Goal: Information Seeking & Learning: Learn about a topic

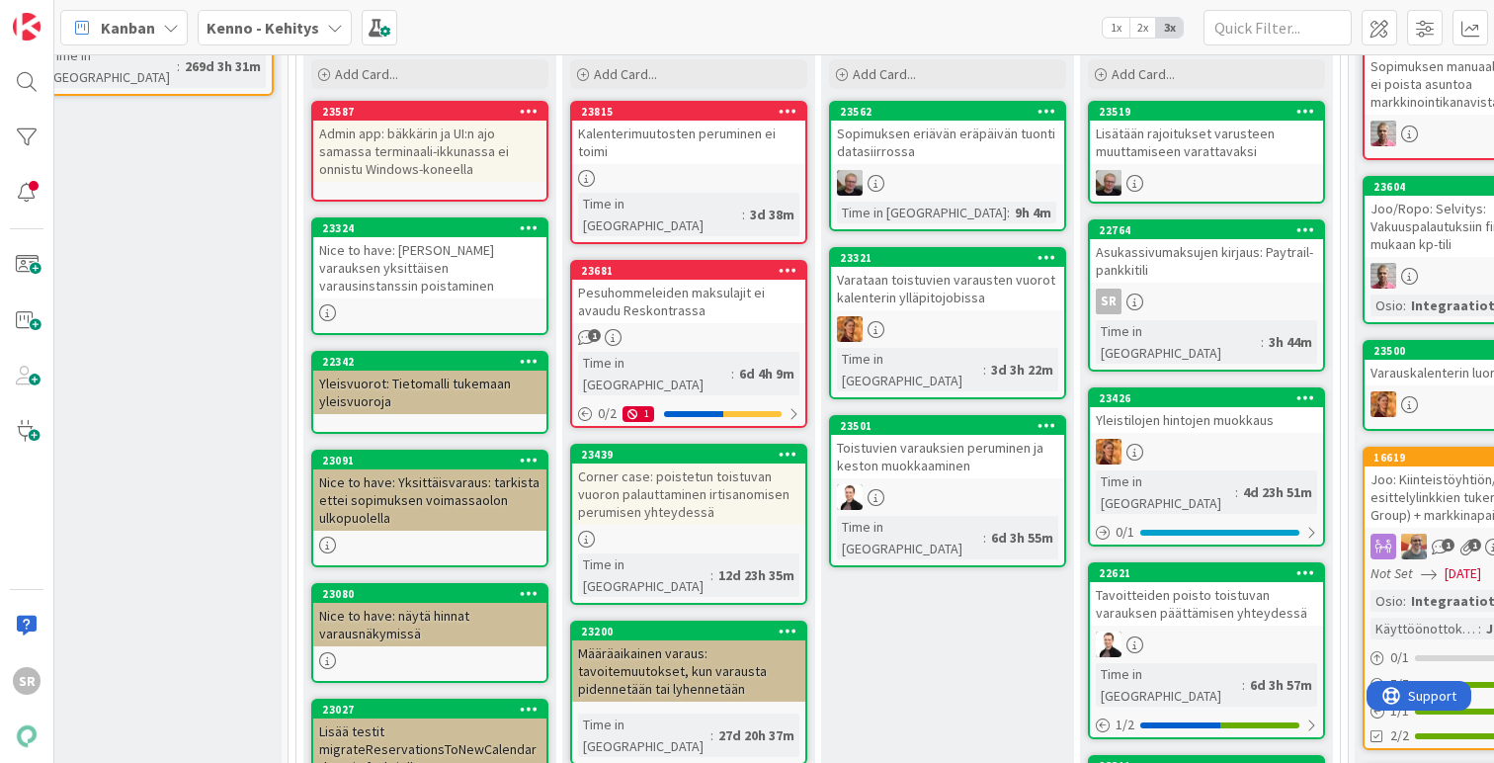
scroll to position [478, 33]
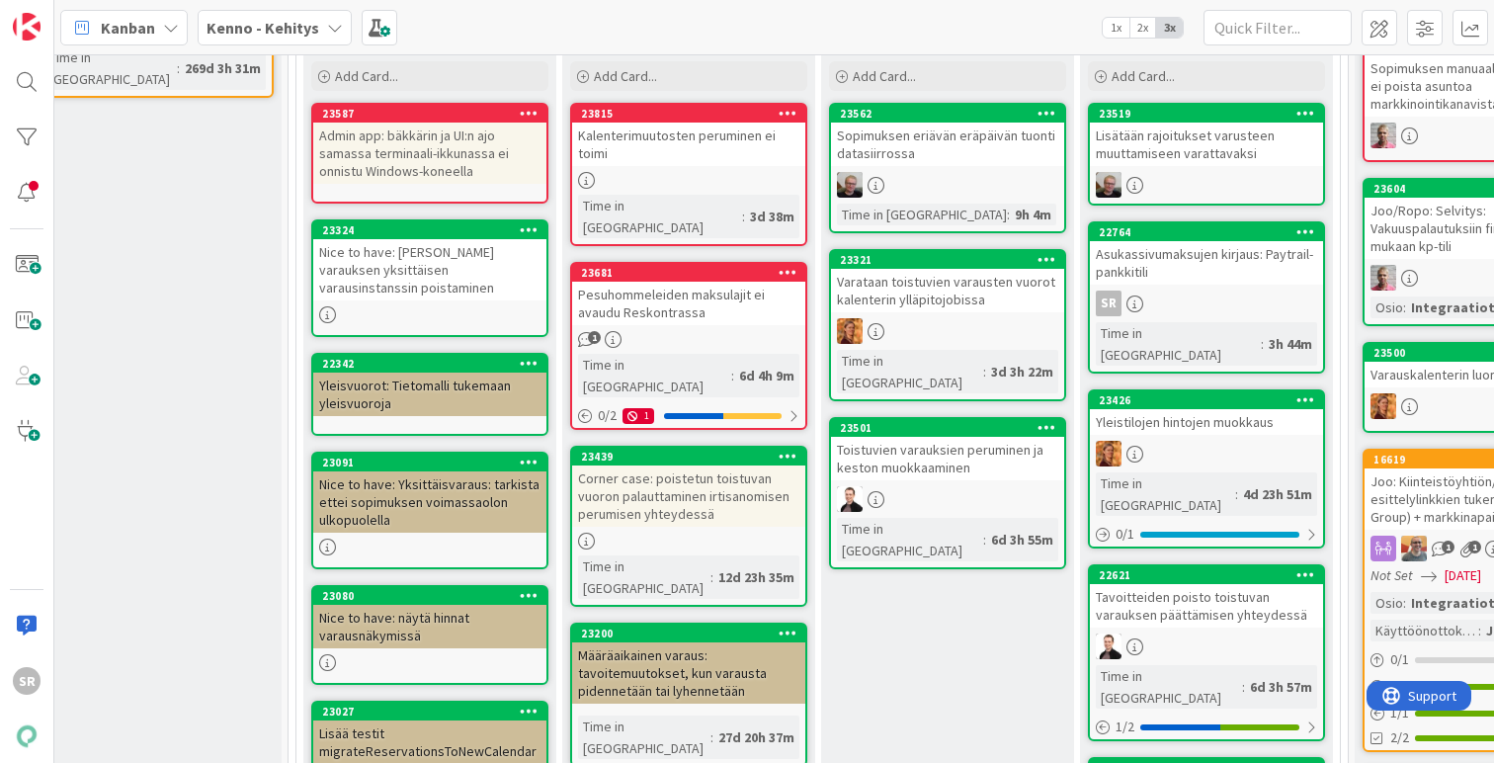
click at [709, 150] on div "Kalenterimuutosten peruminen ei toimi" at bounding box center [688, 144] width 233 height 43
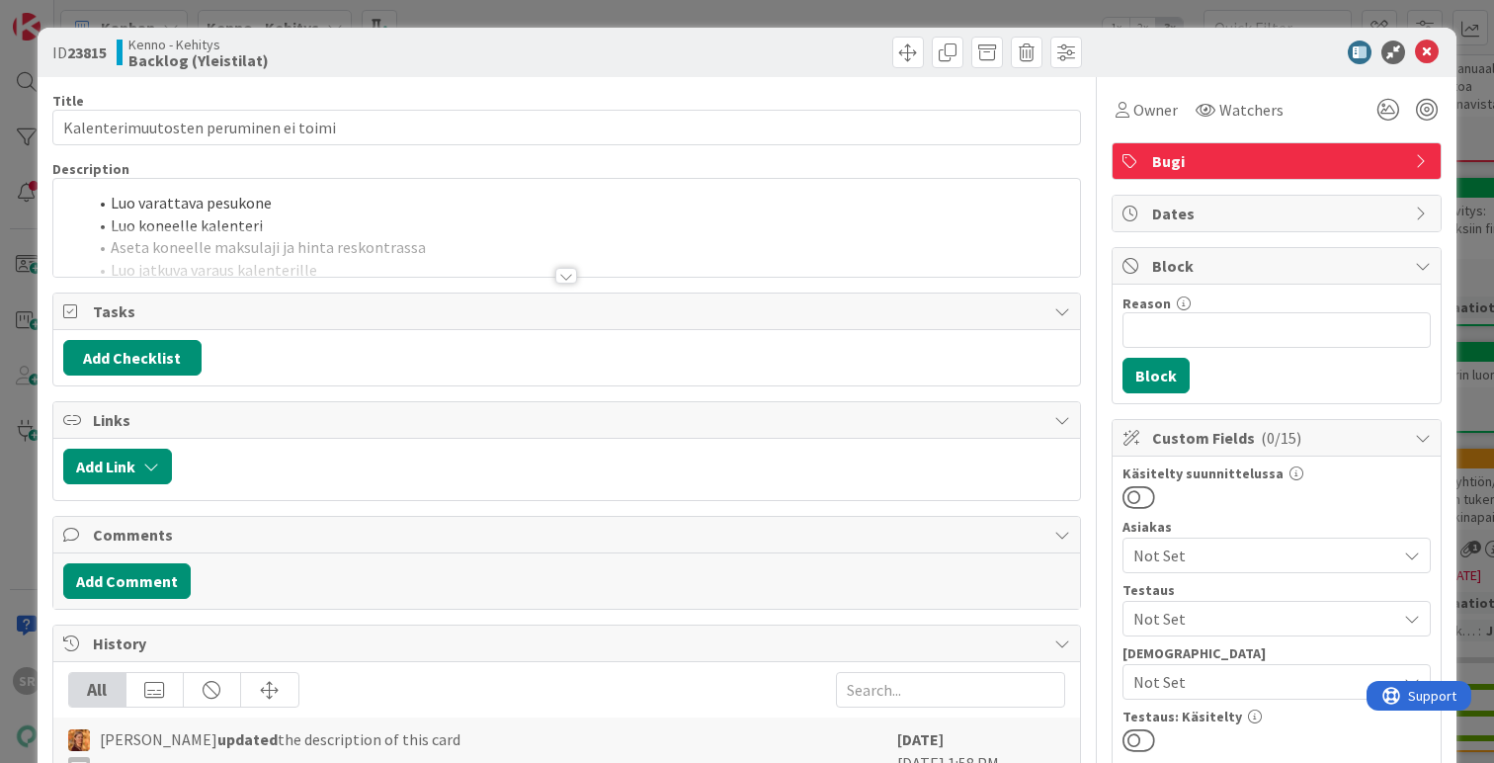
click at [564, 279] on div at bounding box center [566, 276] width 22 height 16
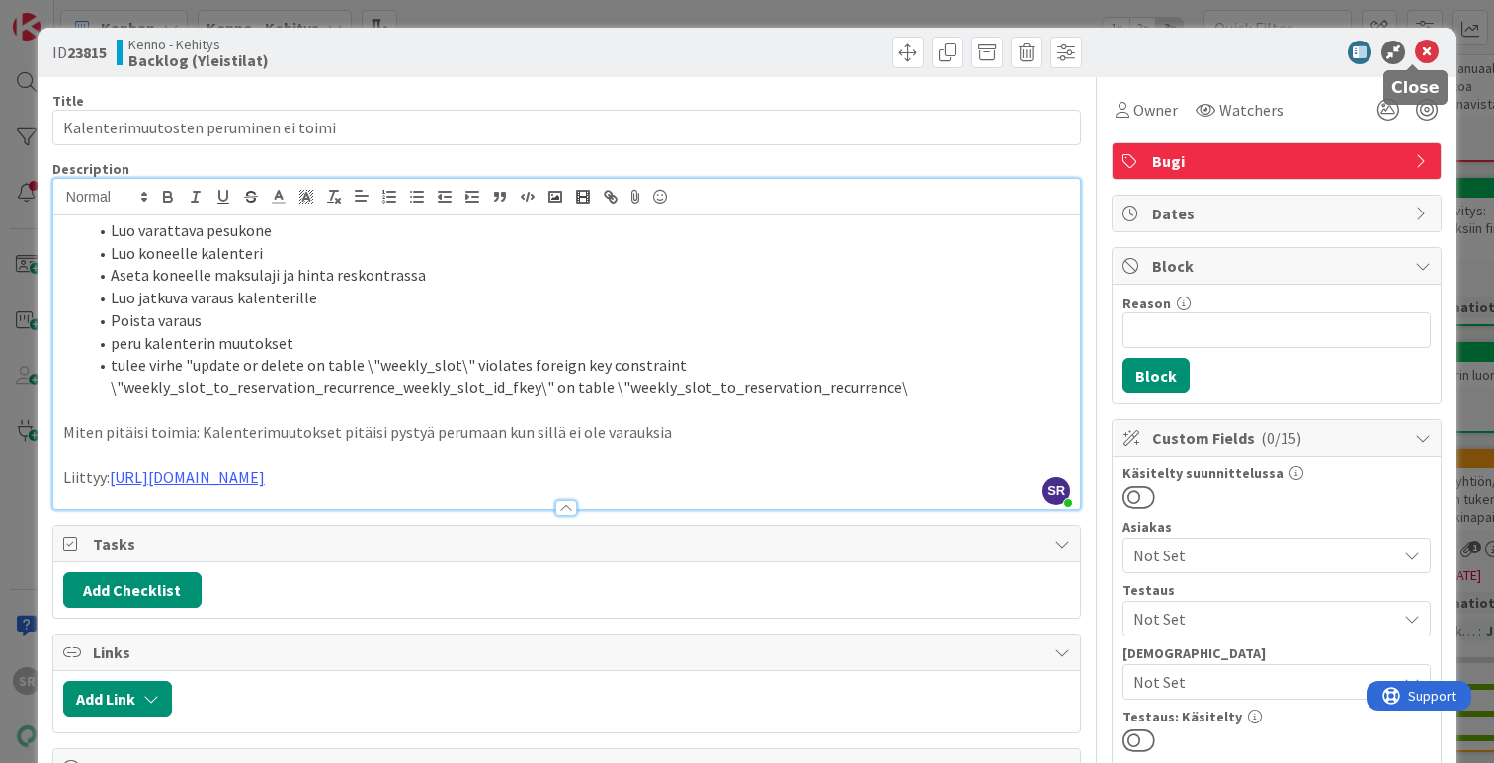
click at [1415, 52] on icon at bounding box center [1427, 53] width 24 height 24
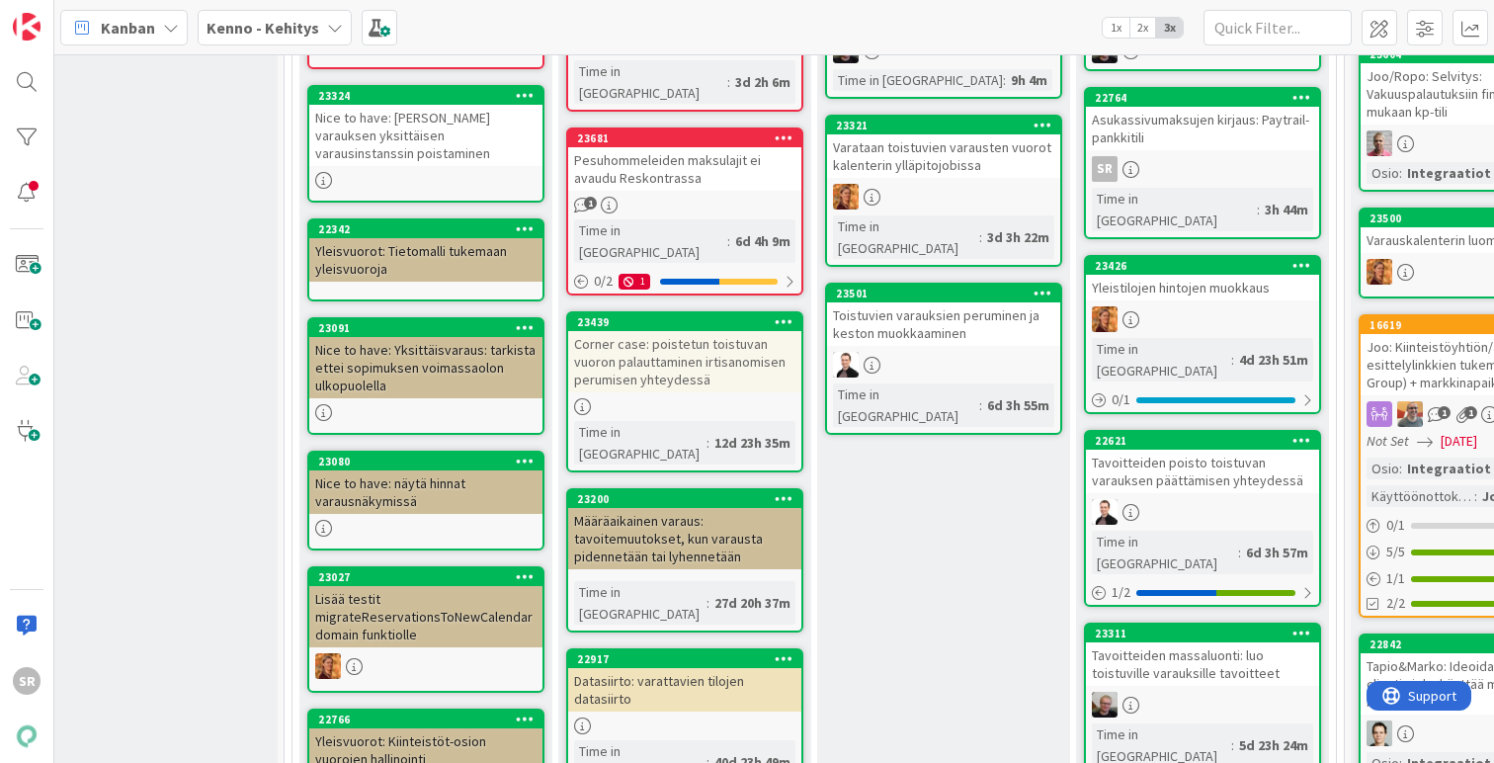
scroll to position [520, 37]
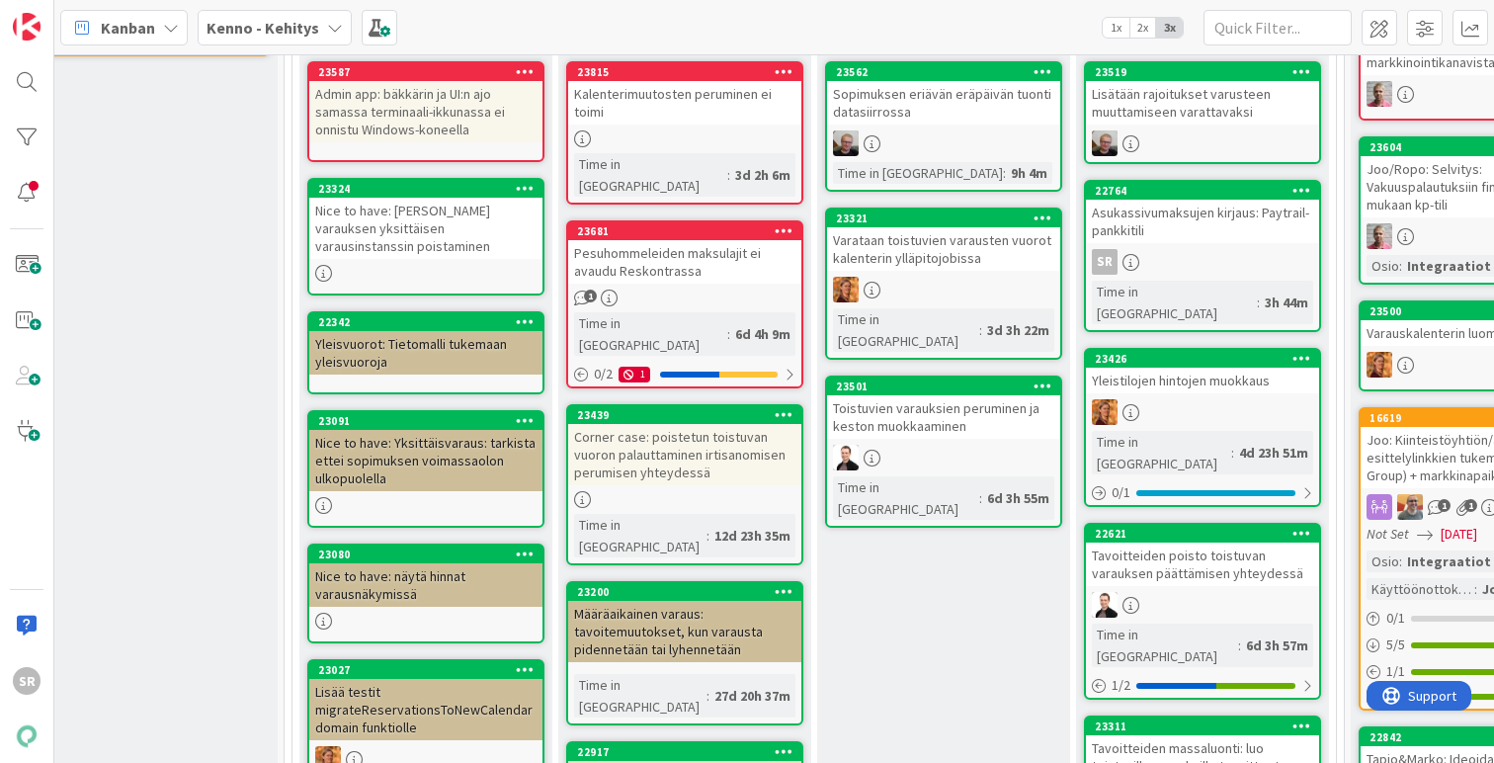
click at [693, 240] on div "Pesuhommeleiden maksulajit ei avaudu Reskontrassa" at bounding box center [684, 261] width 233 height 43
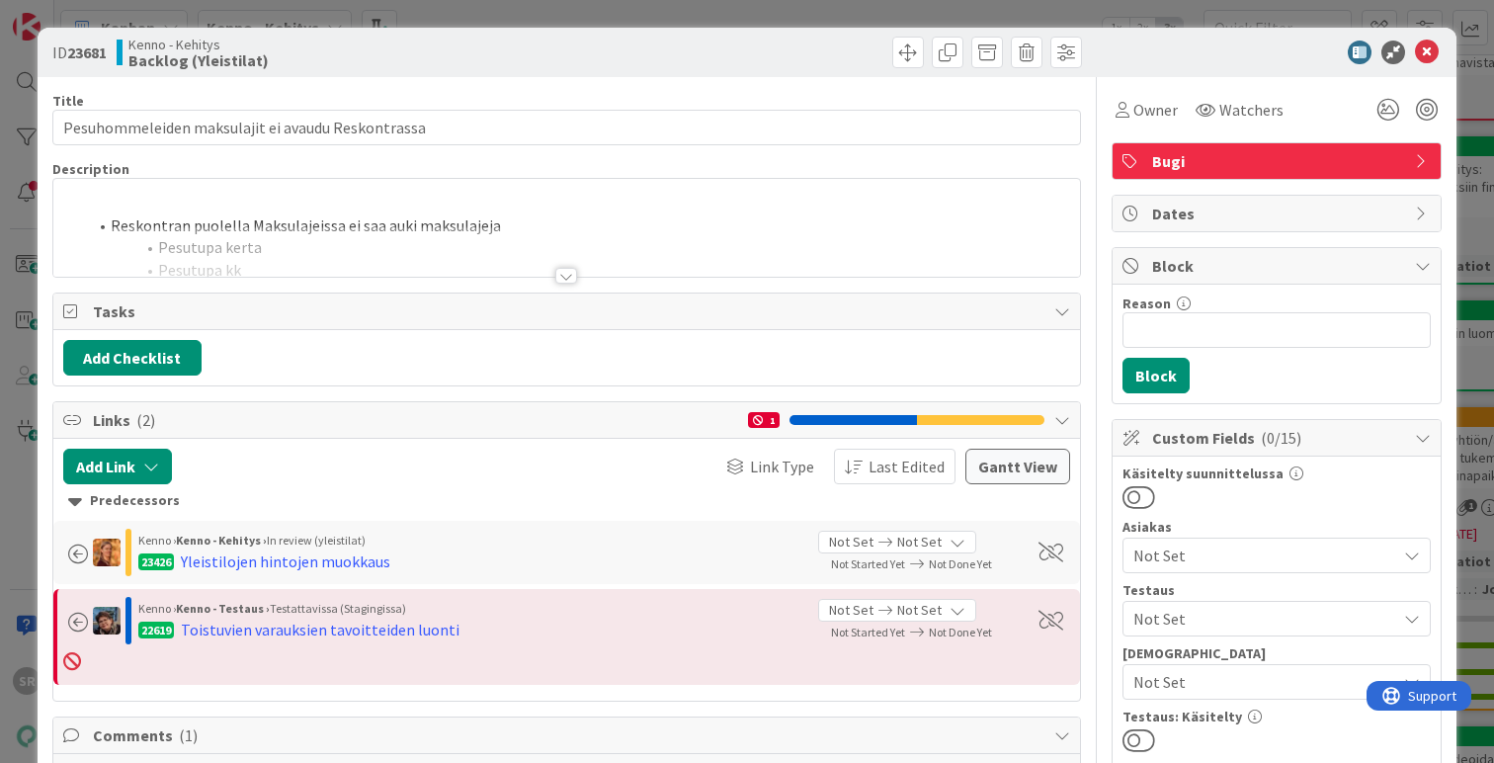
click at [559, 272] on div at bounding box center [566, 276] width 22 height 16
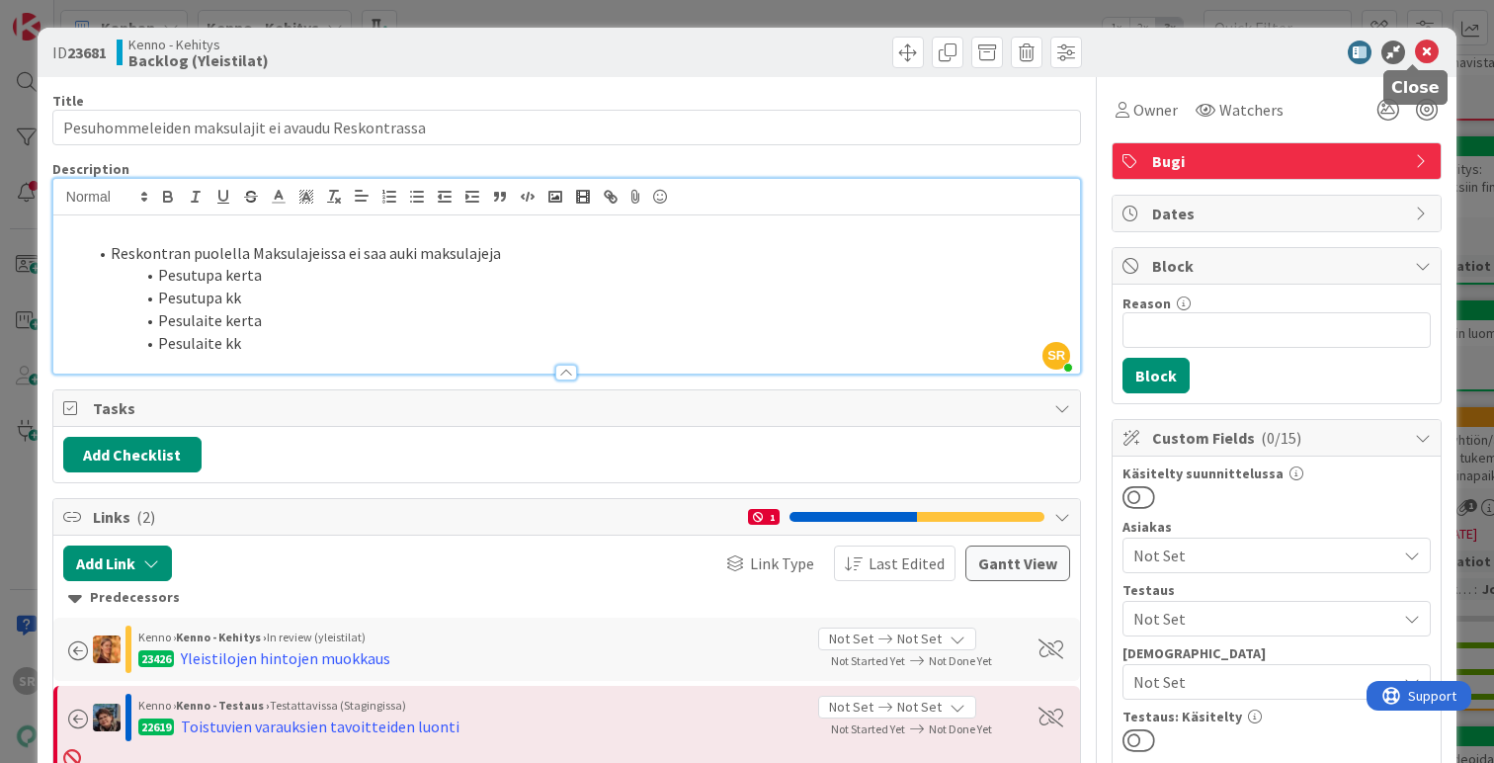
click at [1415, 44] on icon at bounding box center [1427, 53] width 24 height 24
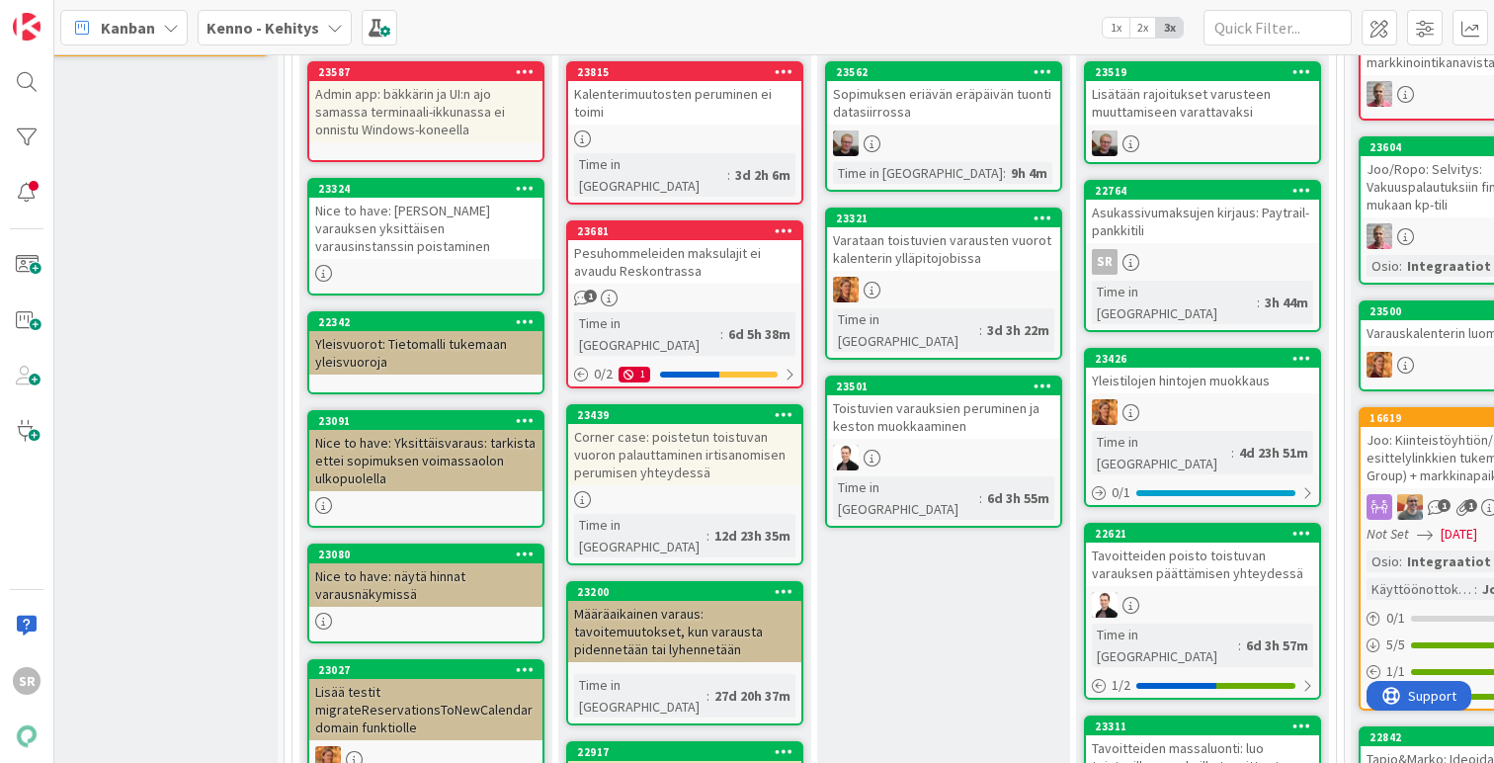
click at [639, 107] on div "Kalenterimuutosten peruminen ei toimi" at bounding box center [684, 102] width 233 height 43
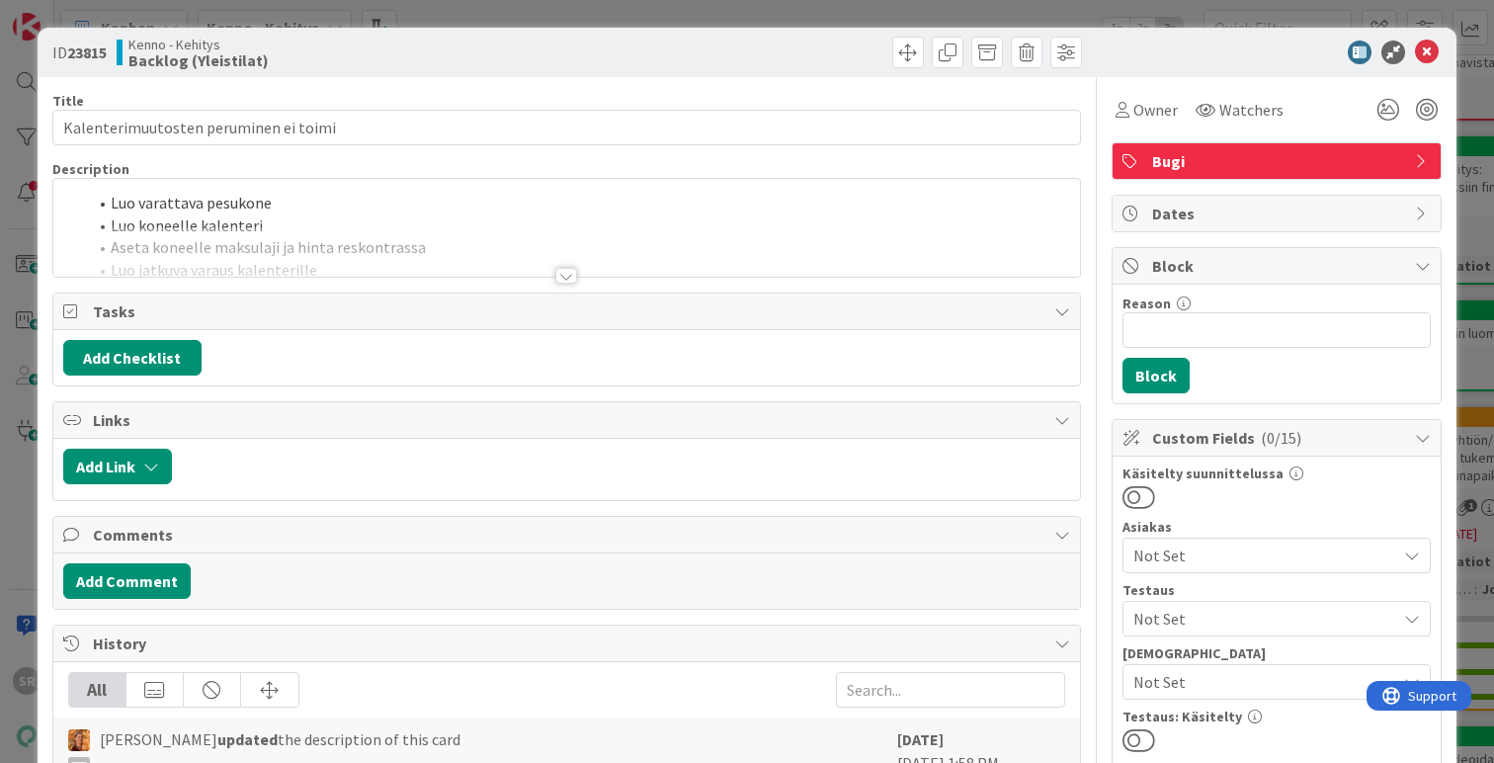
click at [565, 273] on div at bounding box center [566, 276] width 22 height 16
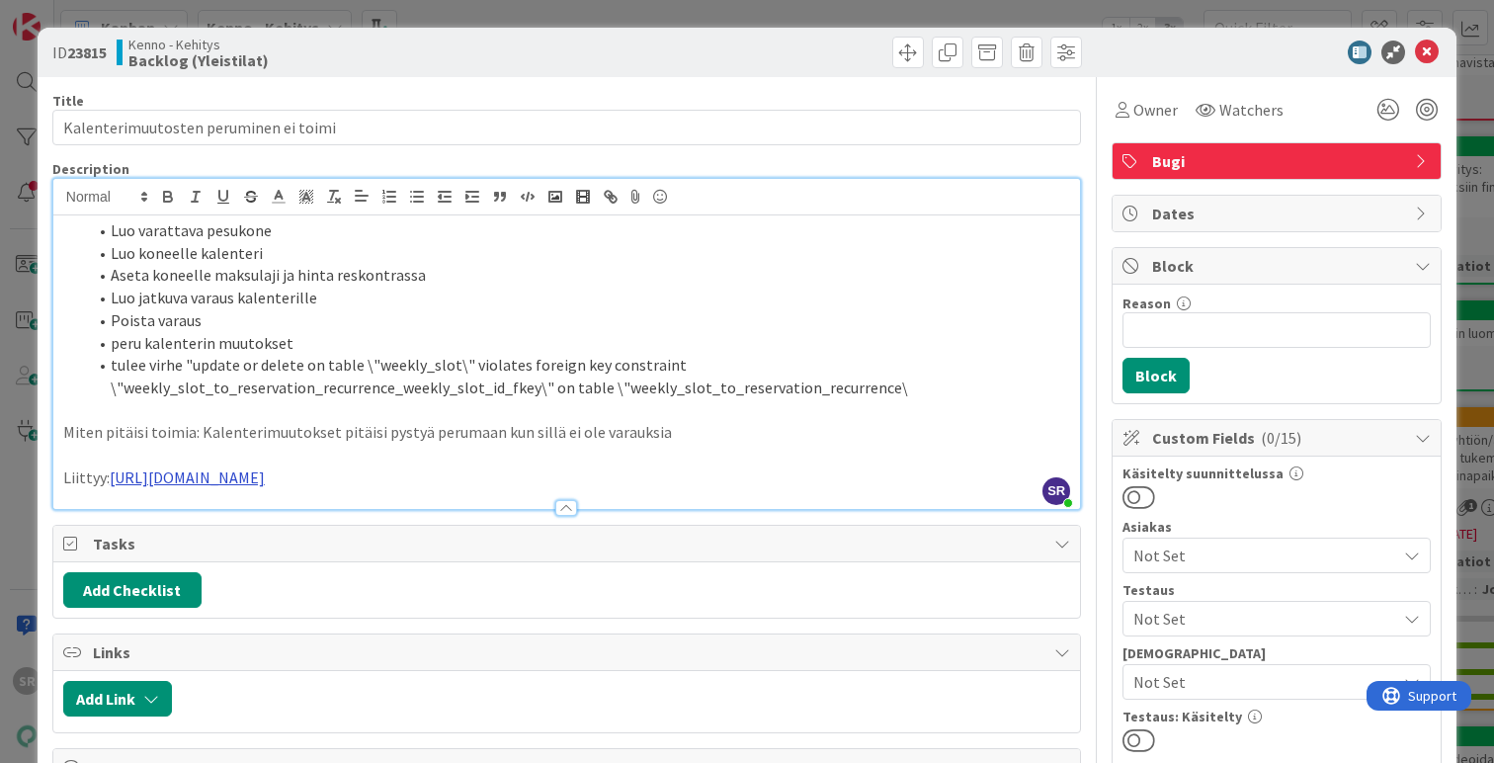
click at [265, 476] on link "[URL][DOMAIN_NAME]" at bounding box center [187, 477] width 155 height 20
click at [480, 514] on link "[URL][DOMAIN_NAME]" at bounding box center [488, 516] width 135 height 26
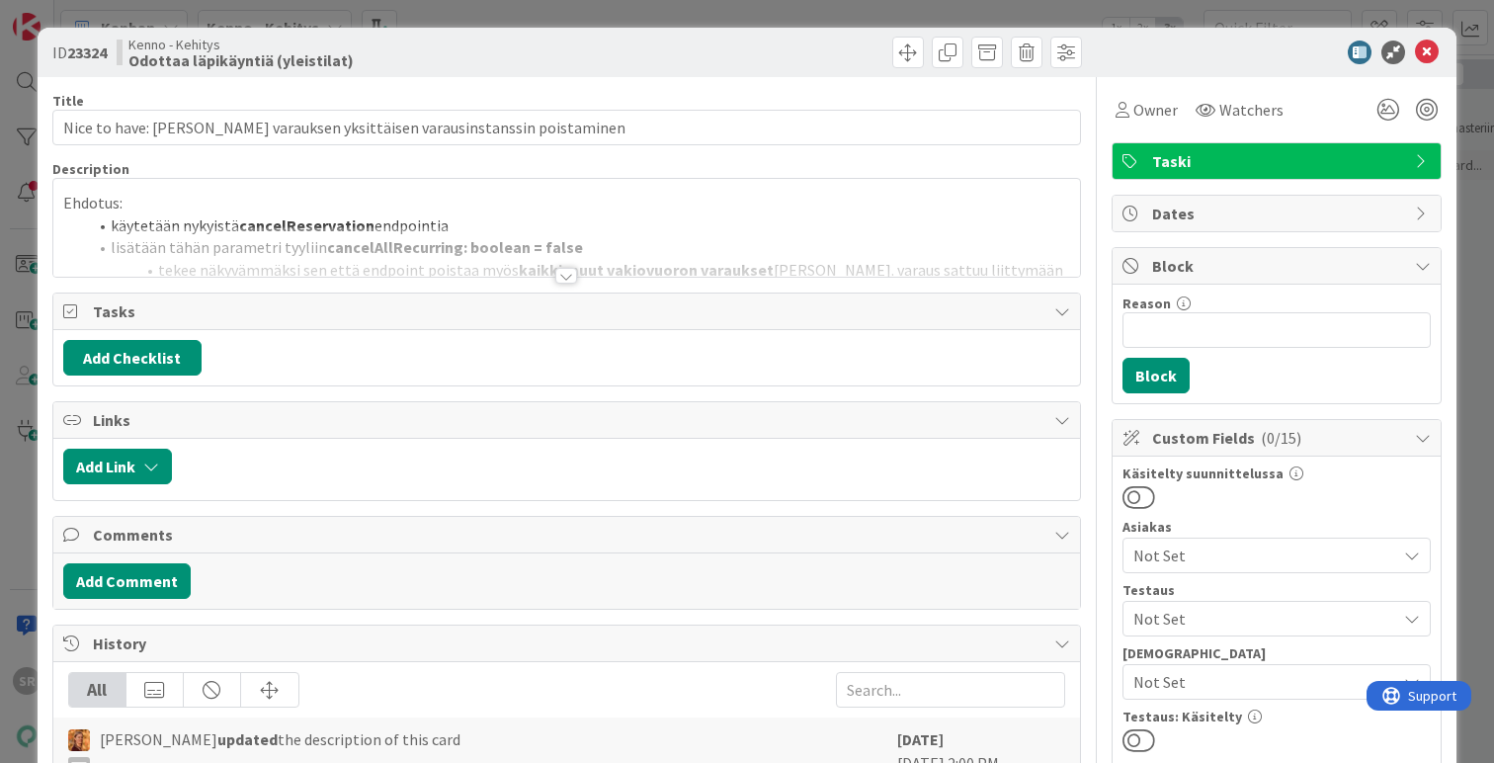
click at [556, 279] on div at bounding box center [566, 276] width 22 height 16
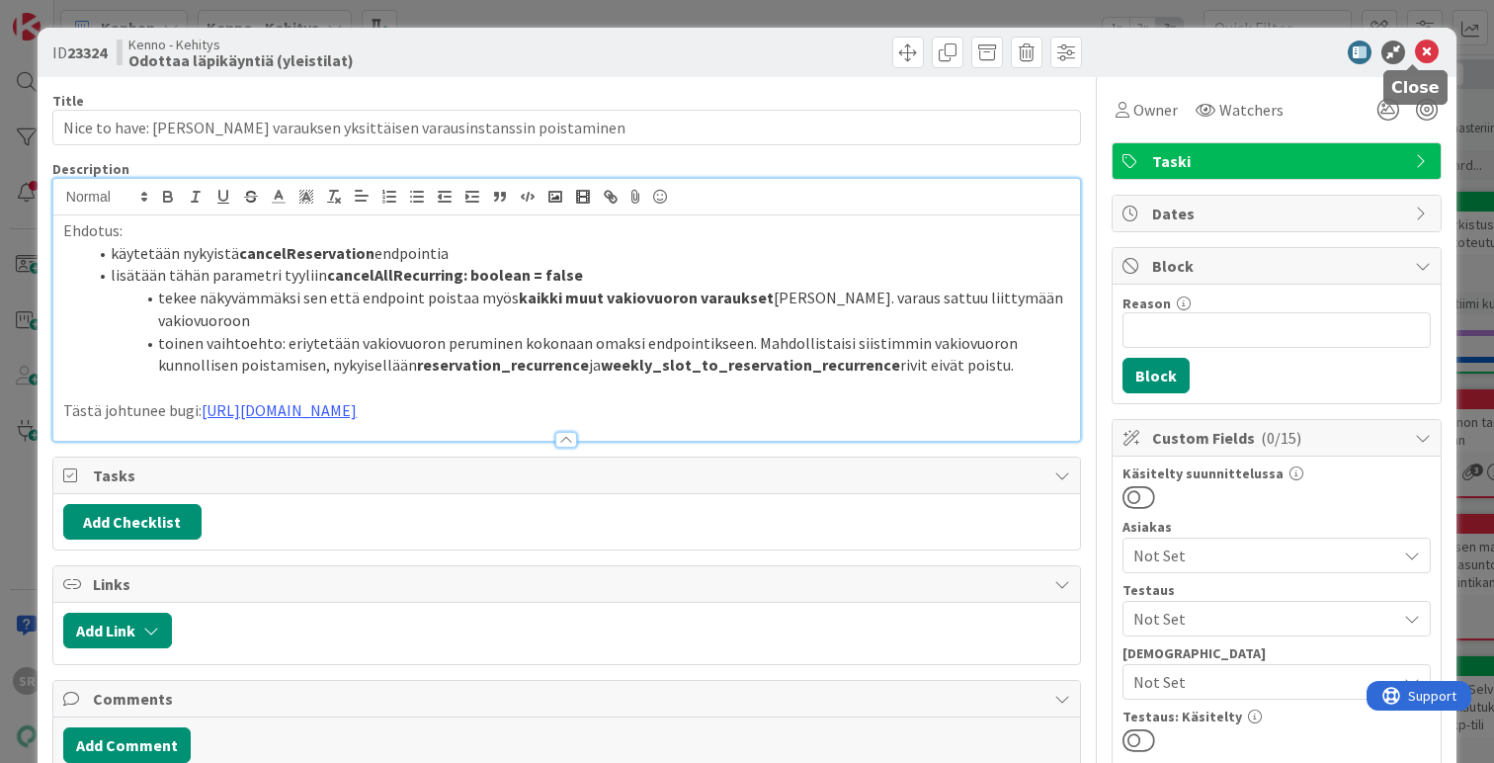
click at [1415, 53] on icon at bounding box center [1427, 53] width 24 height 24
